Goal: Navigation & Orientation: Understand site structure

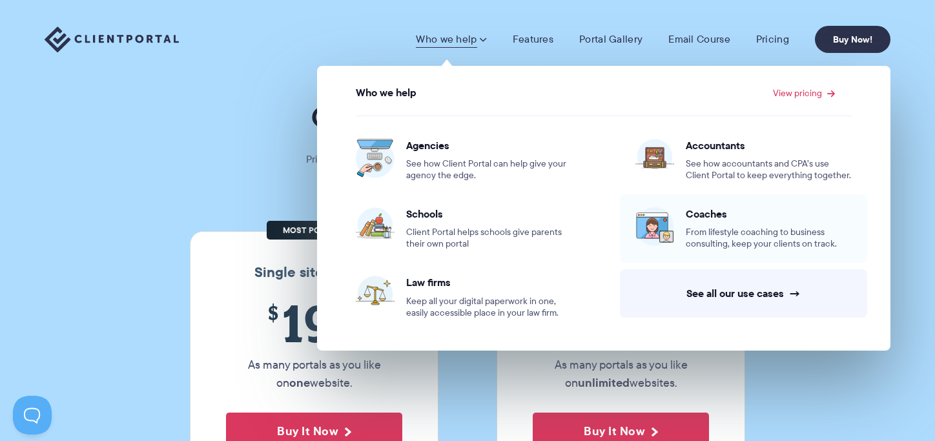
click at [726, 234] on span "From lifestyle coaching to business consulting, keep your clients on track." at bounding box center [769, 238] width 166 height 23
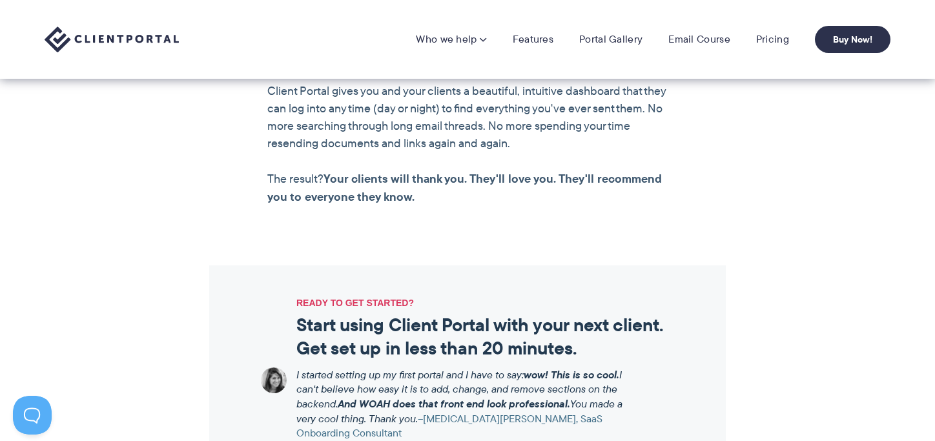
scroll to position [1227, 0]
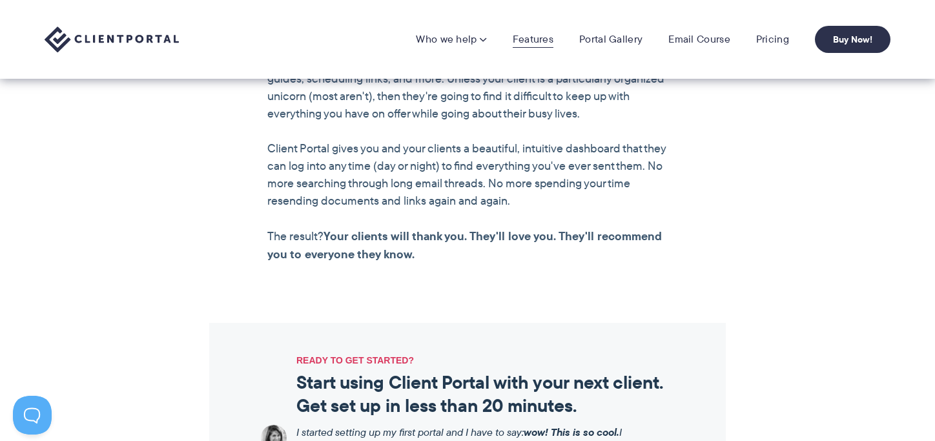
click at [540, 41] on link "Features" at bounding box center [533, 39] width 41 height 13
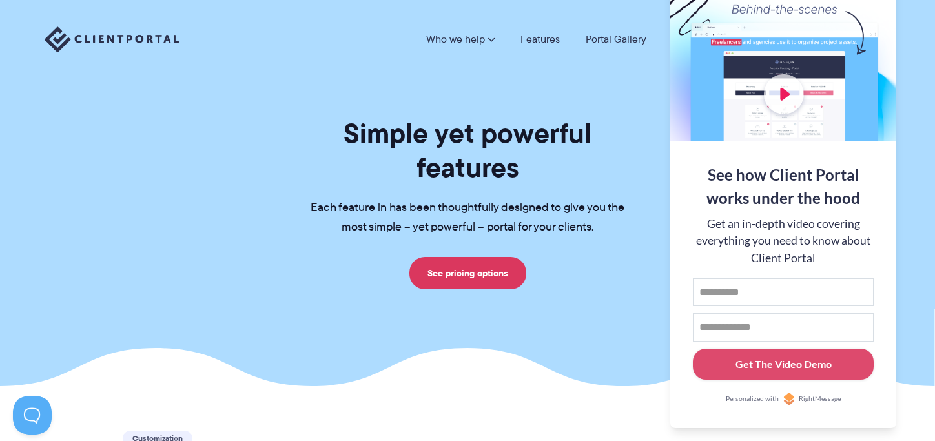
click at [618, 38] on link "Portal Gallery" at bounding box center [616, 39] width 61 height 10
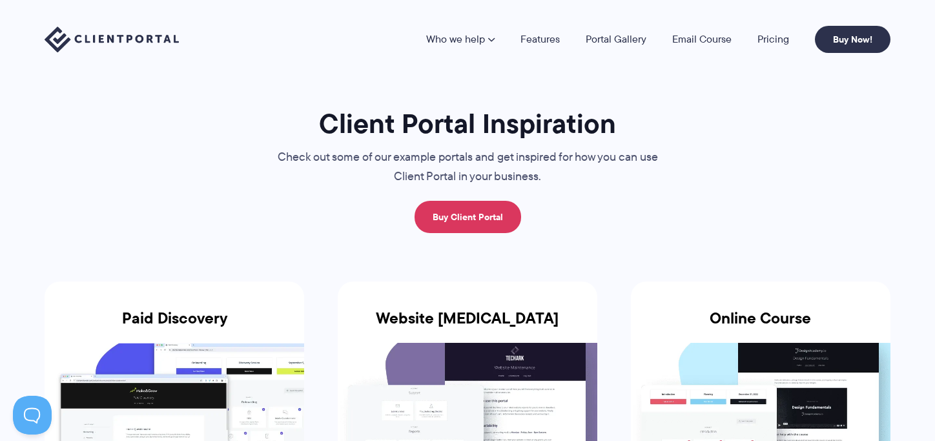
scroll to position [129, 0]
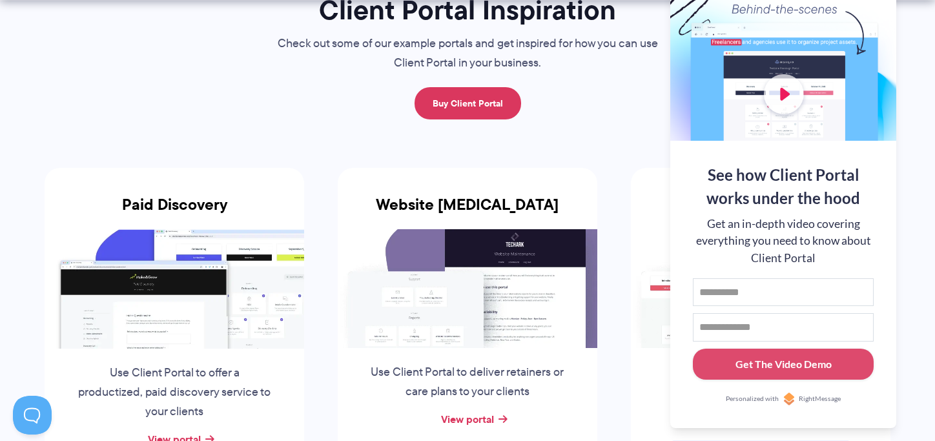
click at [565, 150] on li "Website [MEDICAL_DATA] Use Client Portal to deliver retainers or care plans to …" at bounding box center [467, 326] width 293 height 367
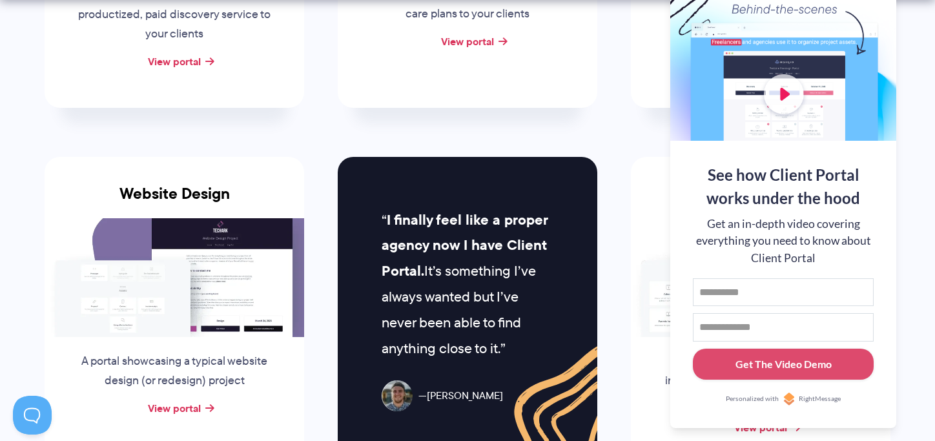
scroll to position [517, 0]
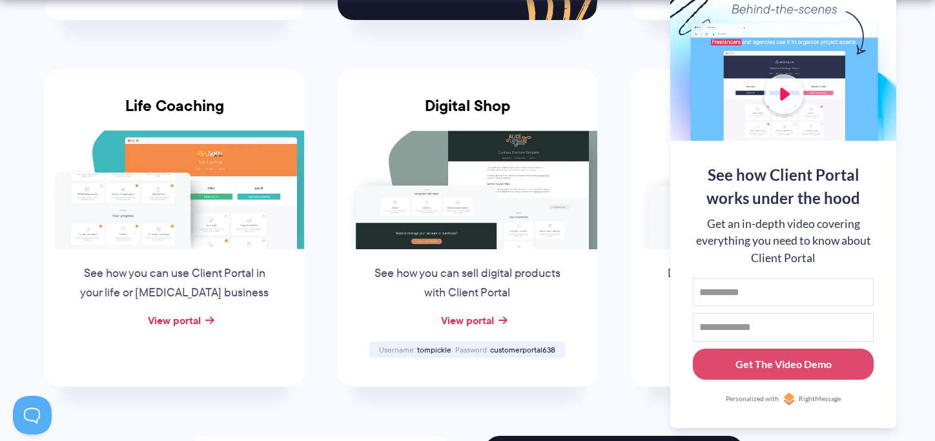
scroll to position [969, 0]
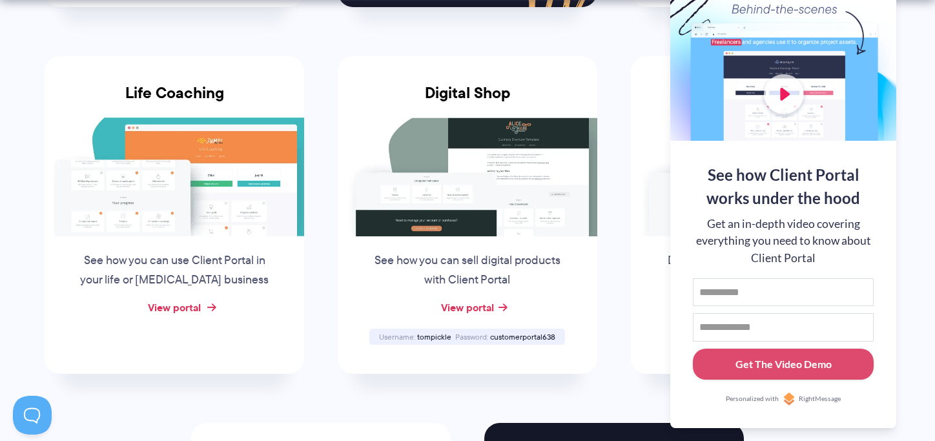
click at [180, 305] on link "View portal" at bounding box center [174, 308] width 53 height 16
